Goal: Task Accomplishment & Management: Complete application form

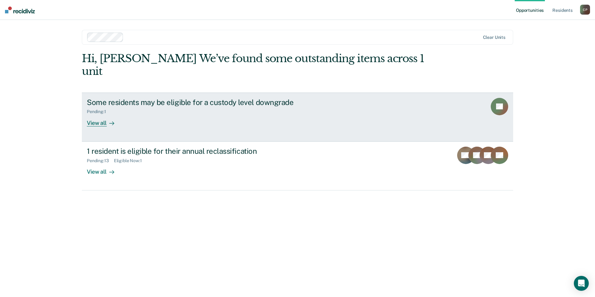
click at [185, 113] on div "Some residents may be eligible for a custody level downgrade Pending : 1 View a…" at bounding box center [203, 112] width 233 height 29
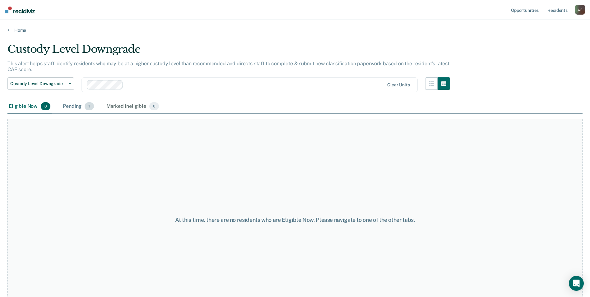
click at [84, 105] on div "Pending 1" at bounding box center [78, 107] width 33 height 14
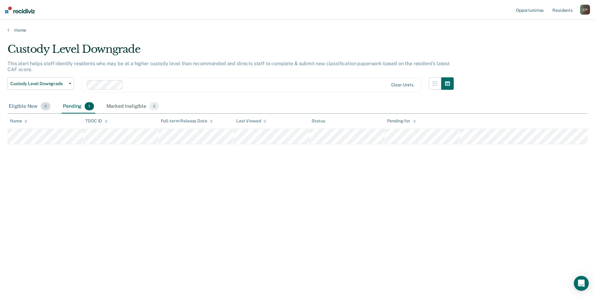
click at [14, 107] on div "Eligible Now 0" at bounding box center [29, 107] width 44 height 14
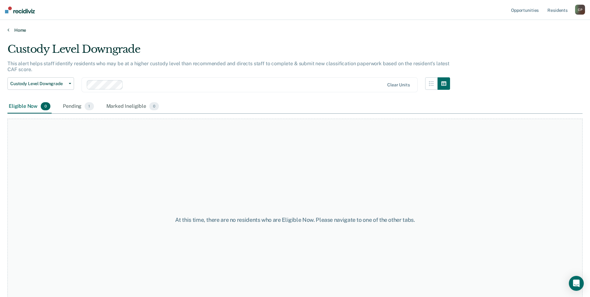
click at [13, 28] on link "Home" at bounding box center [294, 30] width 575 height 6
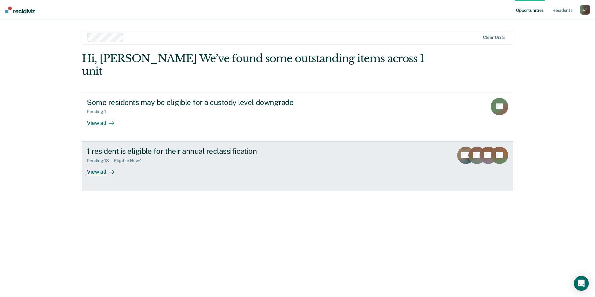
click at [100, 147] on div "1 resident is eligible for their annual reclassification" at bounding box center [196, 151] width 218 height 9
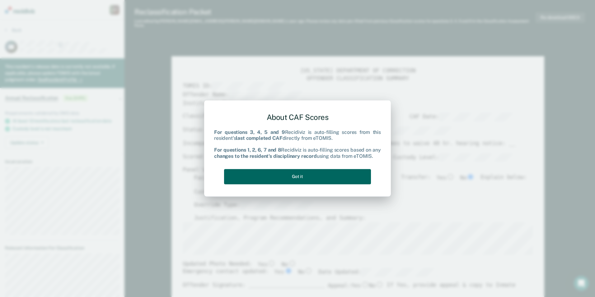
click at [292, 176] on button "Got it" at bounding box center [297, 176] width 147 height 15
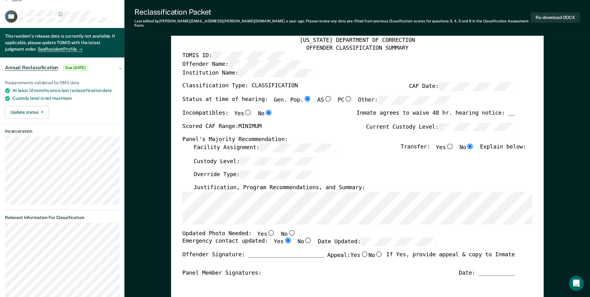
scroll to position [62, 0]
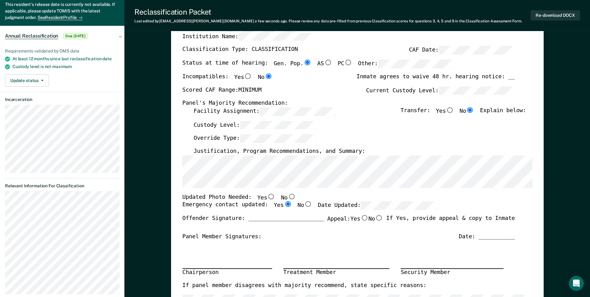
click at [287, 196] on input "No" at bounding box center [291, 197] width 8 height 6
type textarea "x"
radio input "true"
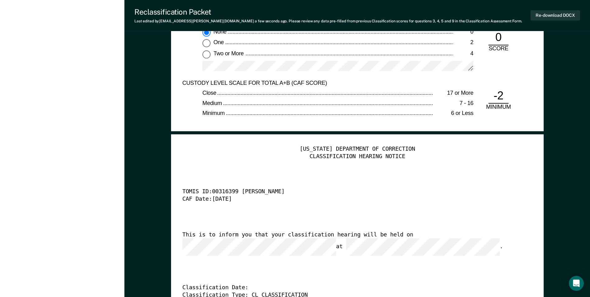
scroll to position [1524, 0]
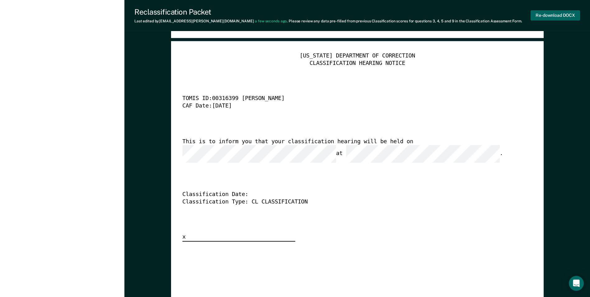
click at [551, 13] on button "Re-download DOCX" at bounding box center [555, 15] width 49 height 10
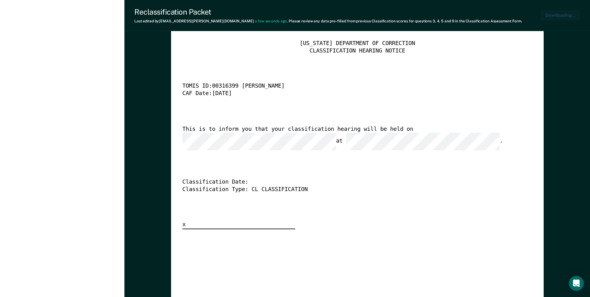
type textarea "x"
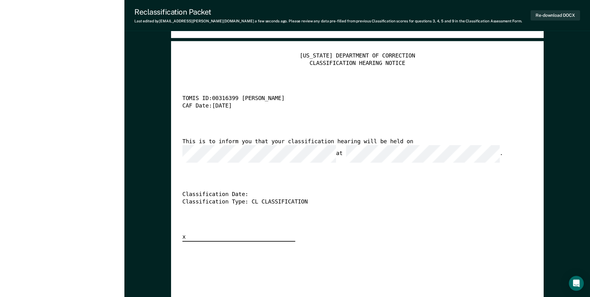
drag, startPoint x: 114, startPoint y: 106, endPoint x: 76, endPoint y: 75, distance: 48.6
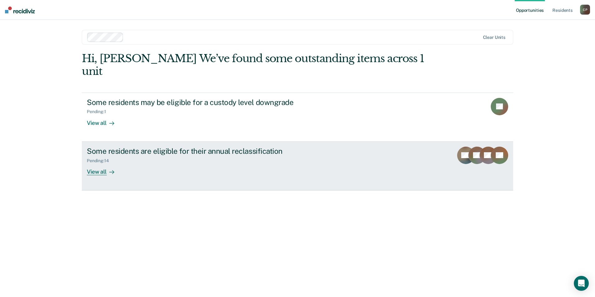
click at [109, 163] on div "View all" at bounding box center [104, 169] width 35 height 12
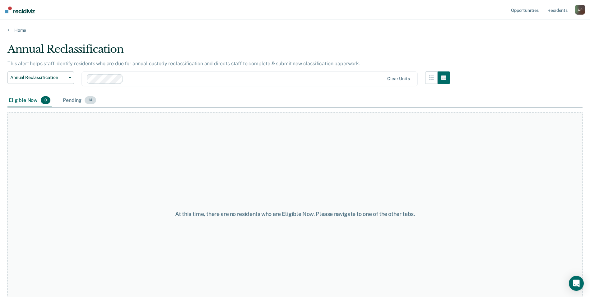
click at [74, 103] on div "Pending 14" at bounding box center [80, 101] width 36 height 14
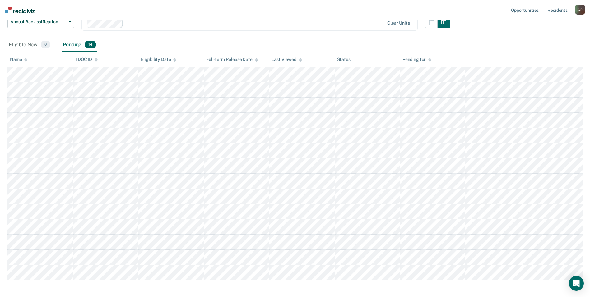
scroll to position [62, 0]
